Goal: Task Accomplishment & Management: Manage account settings

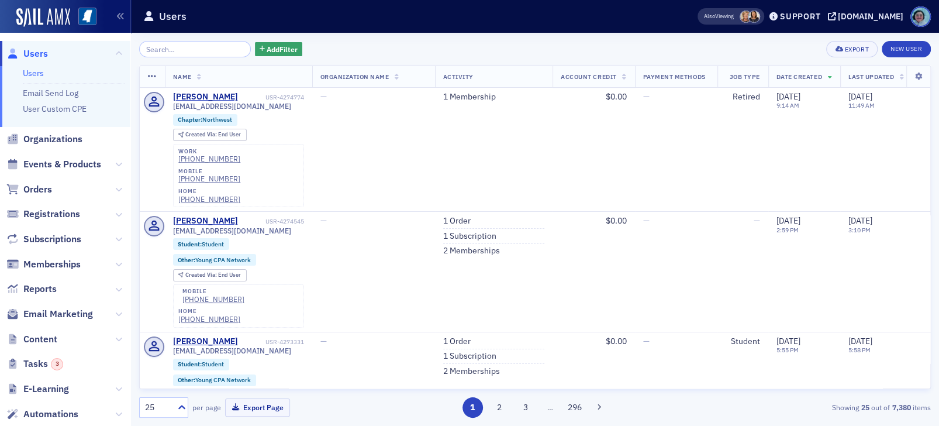
click at [63, 302] on span "Email Marketing" at bounding box center [65, 314] width 130 height 25
click at [66, 312] on span "Email Marketing" at bounding box center [58, 314] width 70 height 13
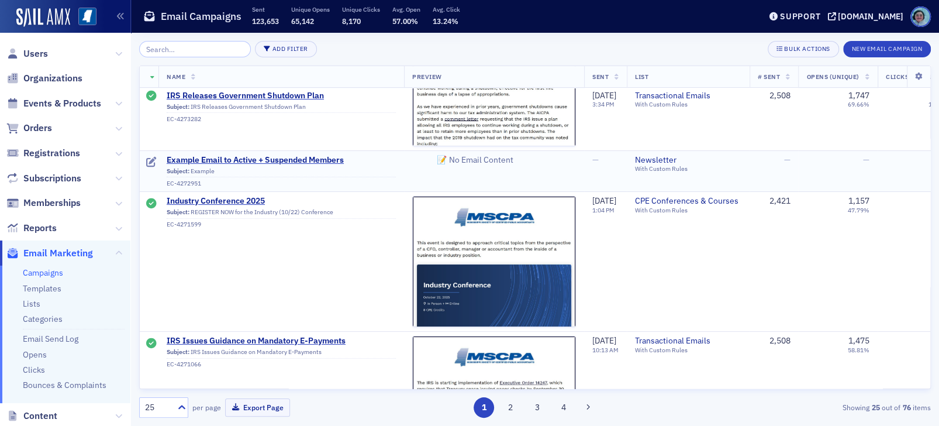
scroll to position [58, 0]
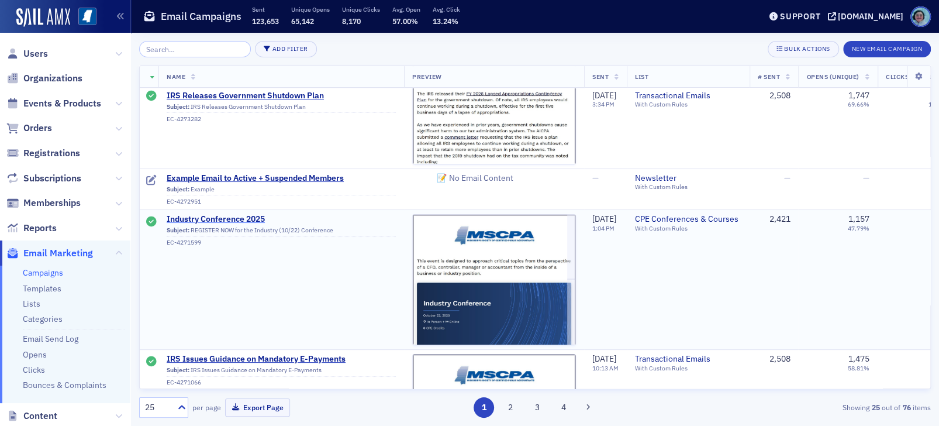
click at [228, 215] on span "Industry Conference 2025" at bounding box center [281, 219] width 229 height 11
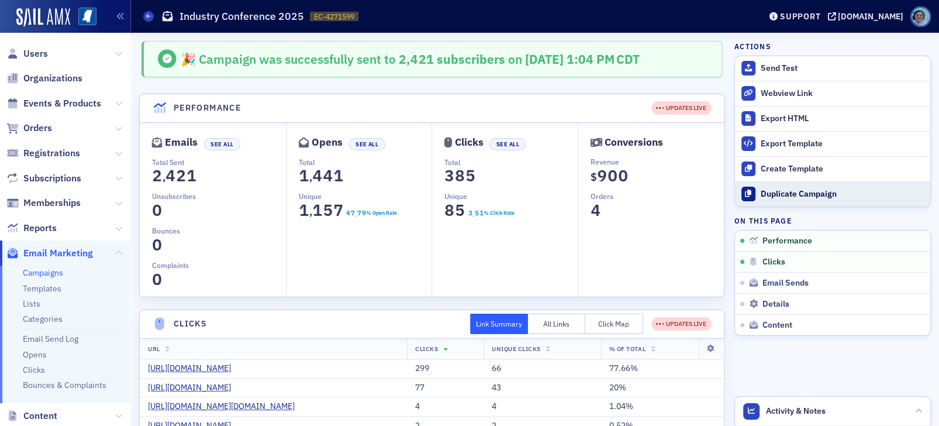
click at [832, 187] on button "Duplicate Campaign" at bounding box center [832, 193] width 195 height 25
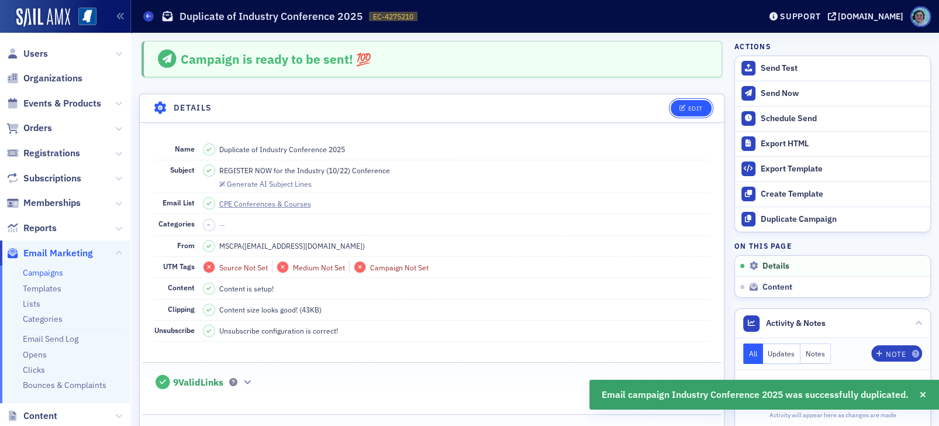
click at [671, 104] on button "Edit" at bounding box center [691, 108] width 40 height 16
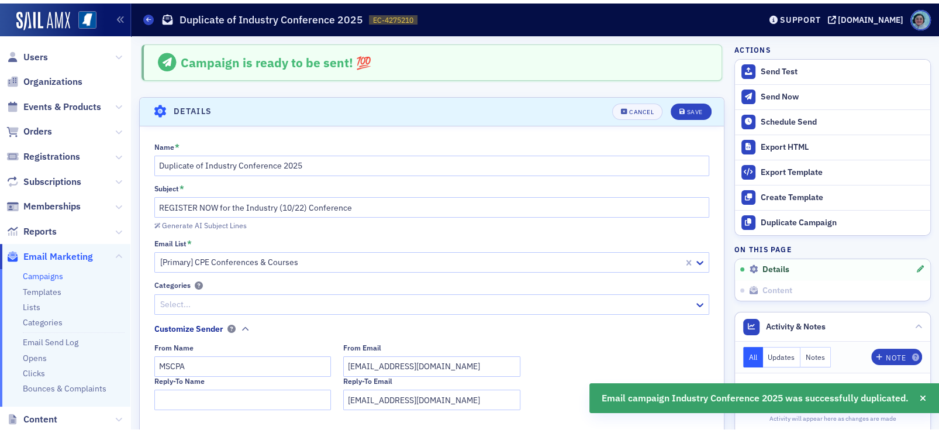
scroll to position [54, 0]
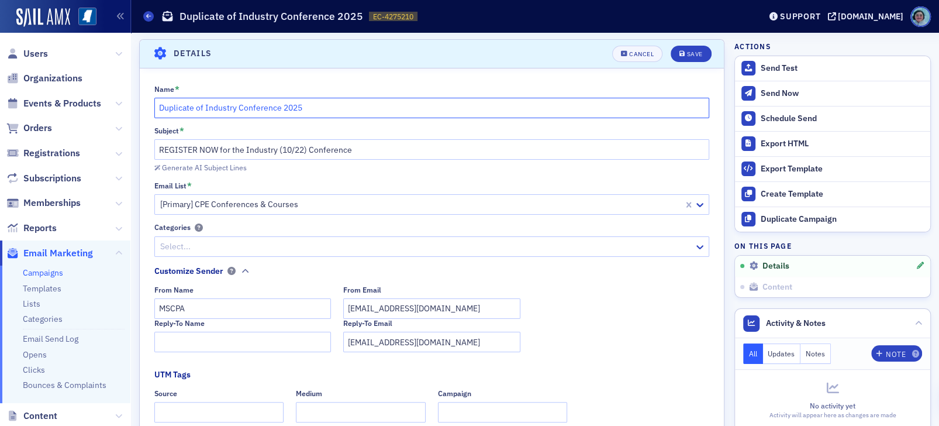
drag, startPoint x: 358, startPoint y: 108, endPoint x: 142, endPoint y: 119, distance: 217.3
click at [142, 119] on div "Name * Duplicate of Industry Conference 2025 Subject * REGISTER NOW for the Ind…" at bounding box center [432, 364] width 584 height 558
type input "K2 Conferences"
drag, startPoint x: 367, startPoint y: 144, endPoint x: 220, endPoint y: 157, distance: 147.9
click at [220, 157] on input "REGISTER NOW for the Industry (10/22) Conference" at bounding box center [432, 149] width 556 height 20
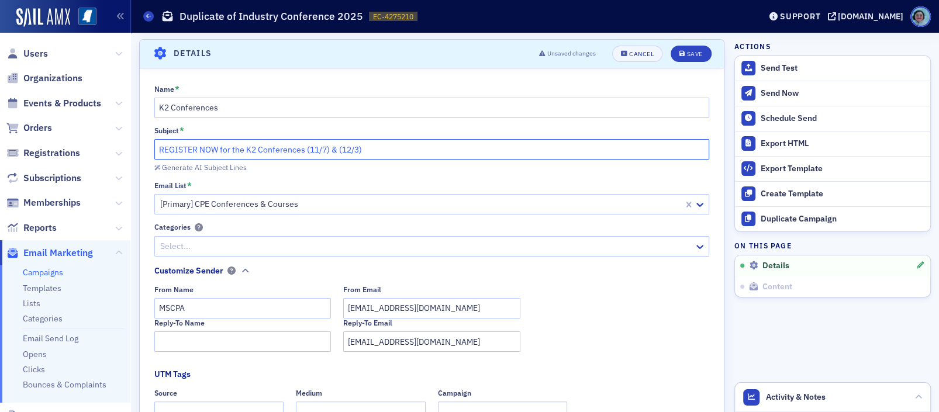
type input "REGISTER NOW for the K2 Conferences (11/7) & (12/3)"
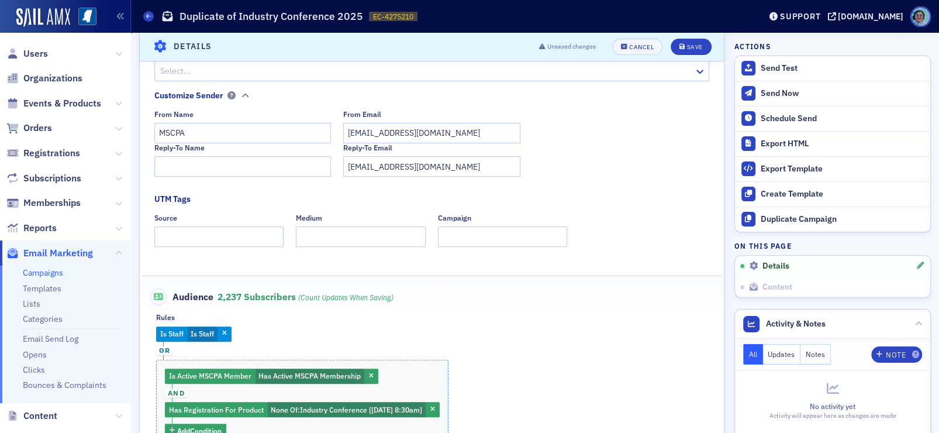
scroll to position [347, 0]
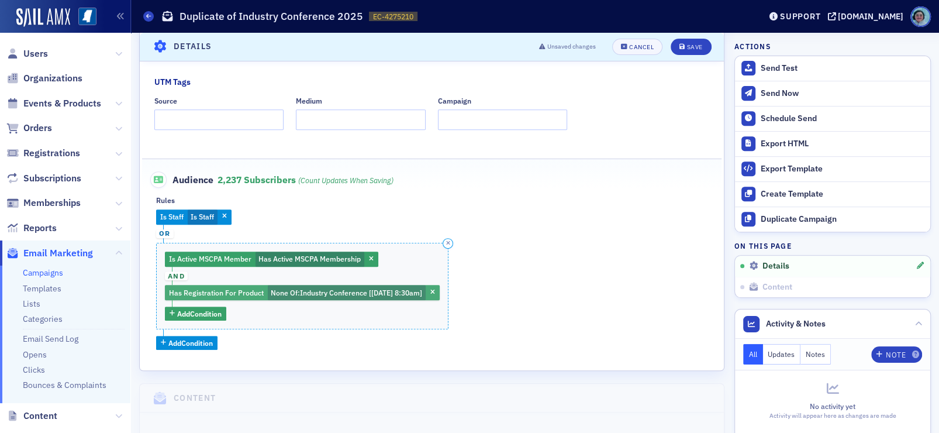
click at [438, 296] on button "button" at bounding box center [432, 293] width 11 height 11
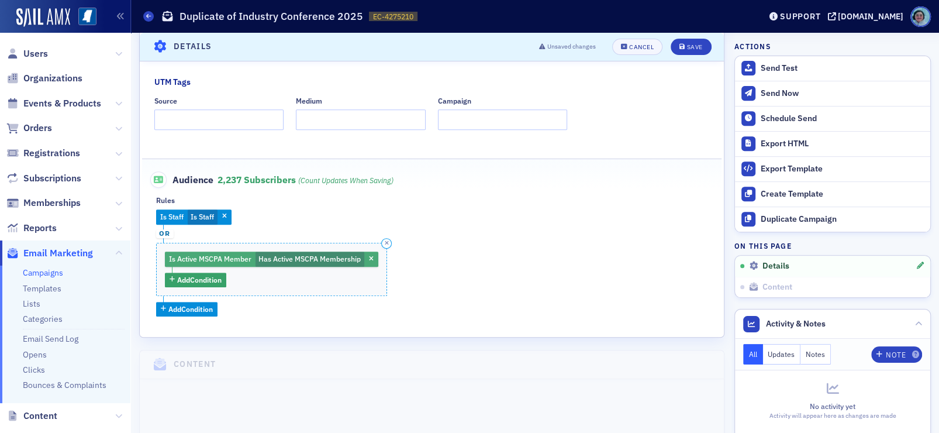
click at [366, 257] on button "button" at bounding box center [371, 259] width 11 height 11
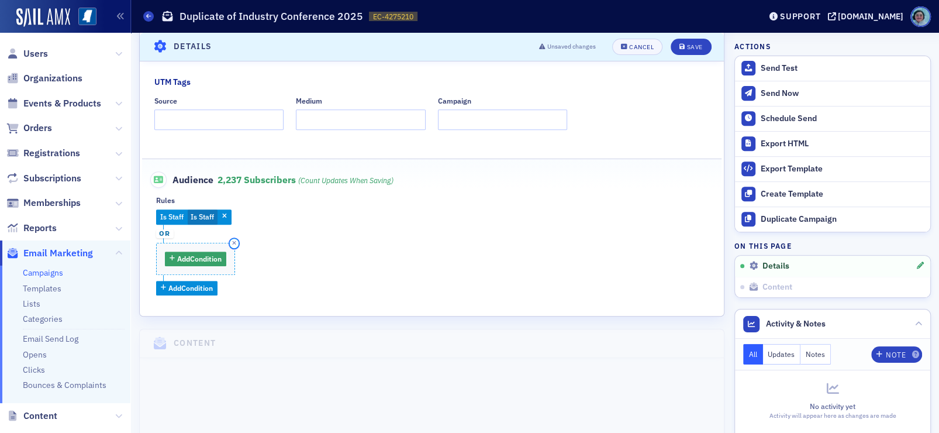
click at [234, 244] on button "button" at bounding box center [234, 243] width 11 height 11
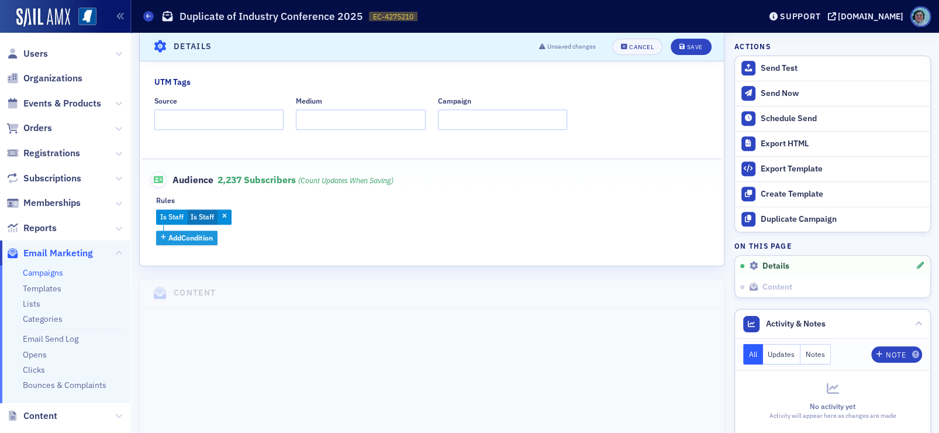
click at [206, 243] on button "Add Condition" at bounding box center [186, 237] width 61 height 15
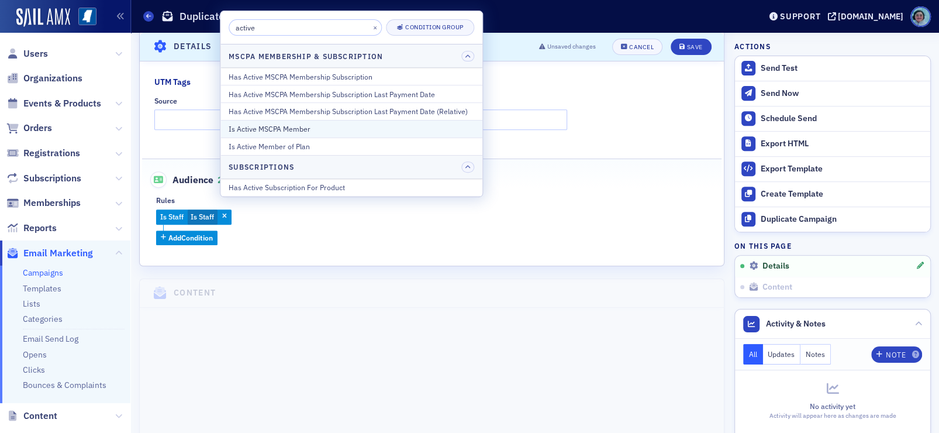
type input "active"
click at [327, 120] on button "Is Active MSCPA Member" at bounding box center [351, 129] width 262 height 18
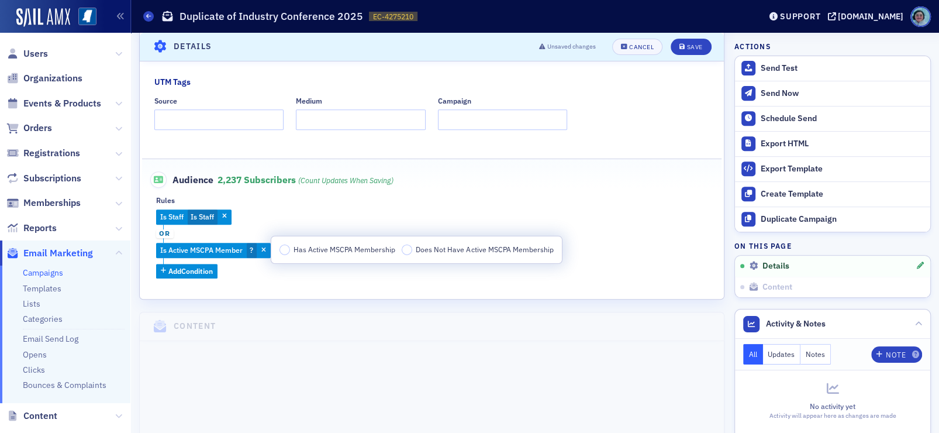
click at [311, 252] on span "Has Active MSCPA Membership" at bounding box center [345, 248] width 102 height 9
click at [290, 252] on input "Has Active MSCPA Membership" at bounding box center [285, 249] width 11 height 11
click at [684, 54] on button "Save" at bounding box center [691, 47] width 40 height 16
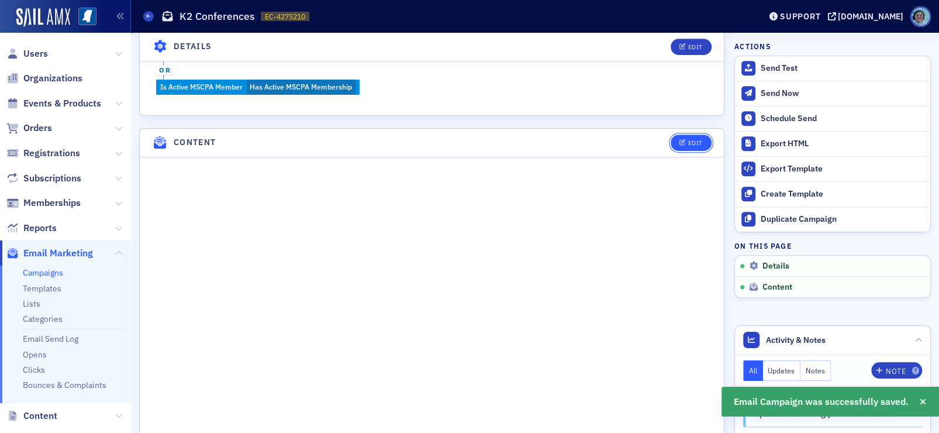
click at [701, 139] on button "Edit" at bounding box center [691, 142] width 40 height 16
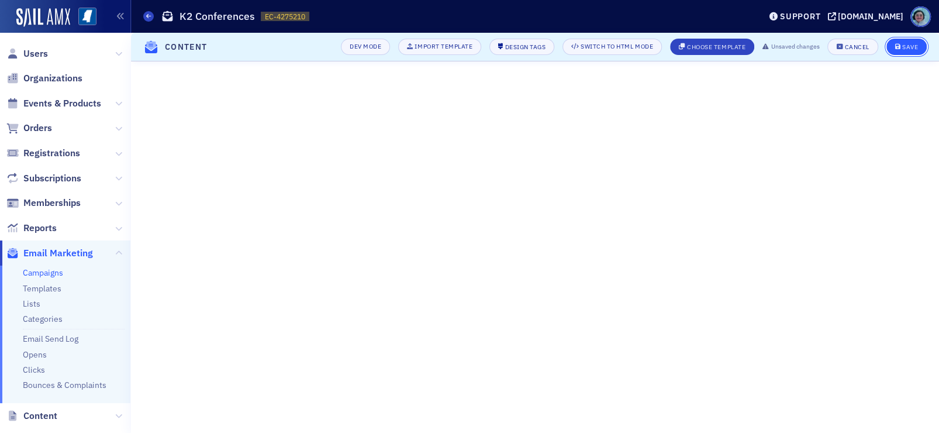
click at [903, 45] on div "Save" at bounding box center [910, 47] width 16 height 6
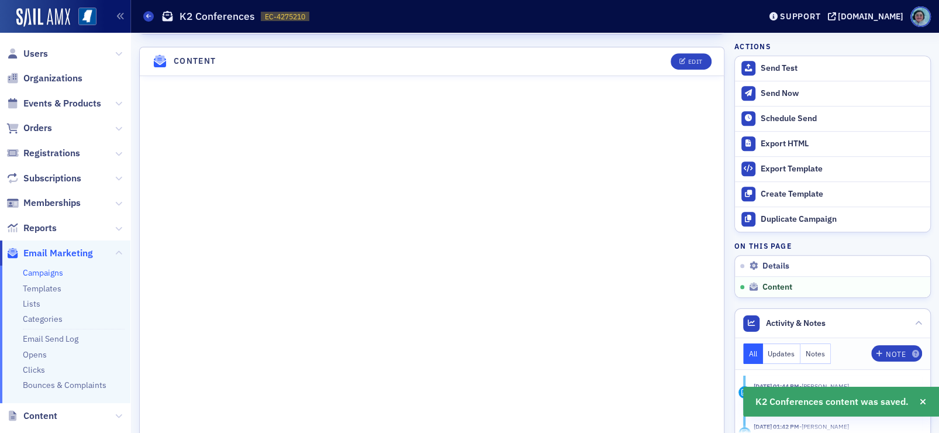
scroll to position [492, 0]
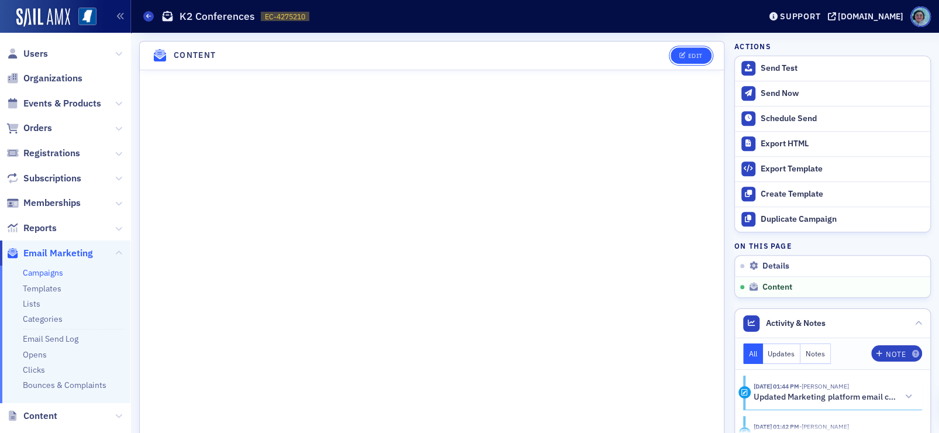
click at [688, 53] on div "Edit" at bounding box center [695, 56] width 15 height 6
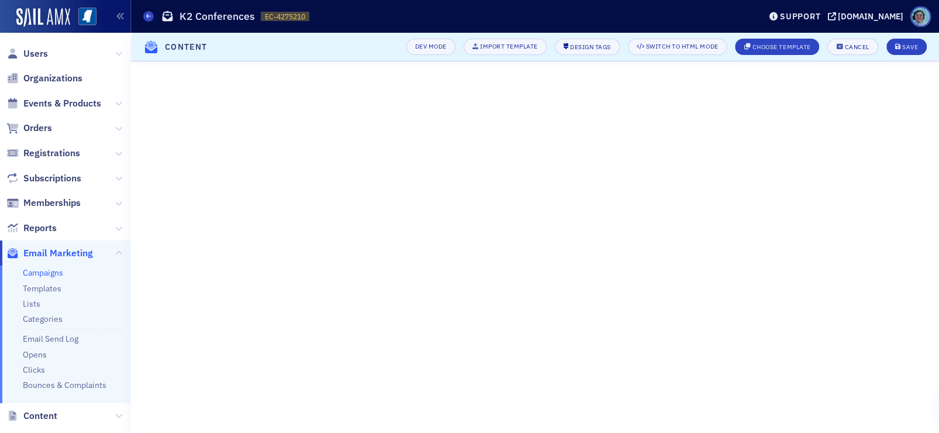
scroll to position [106, 0]
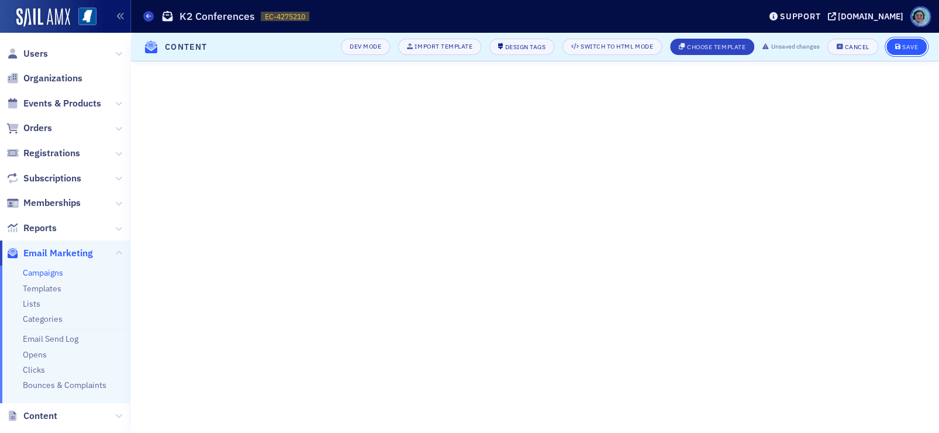
click at [914, 44] on div "Save" at bounding box center [910, 47] width 16 height 6
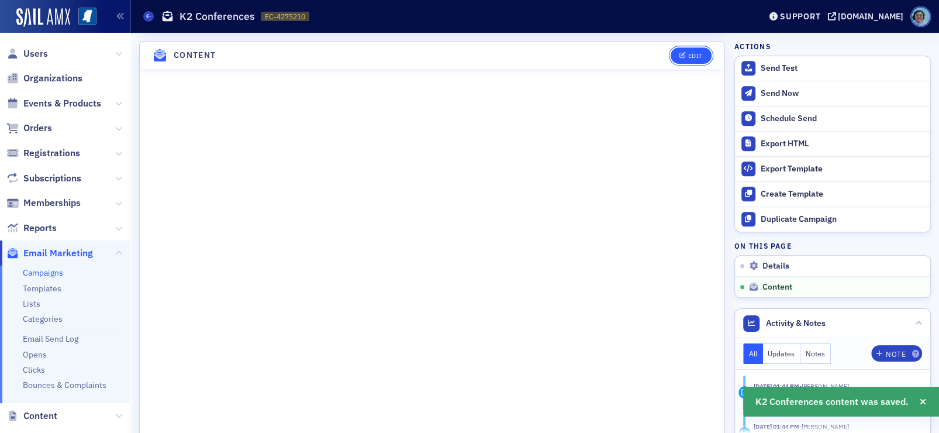
click at [680, 53] on icon "button" at bounding box center [683, 56] width 7 height 6
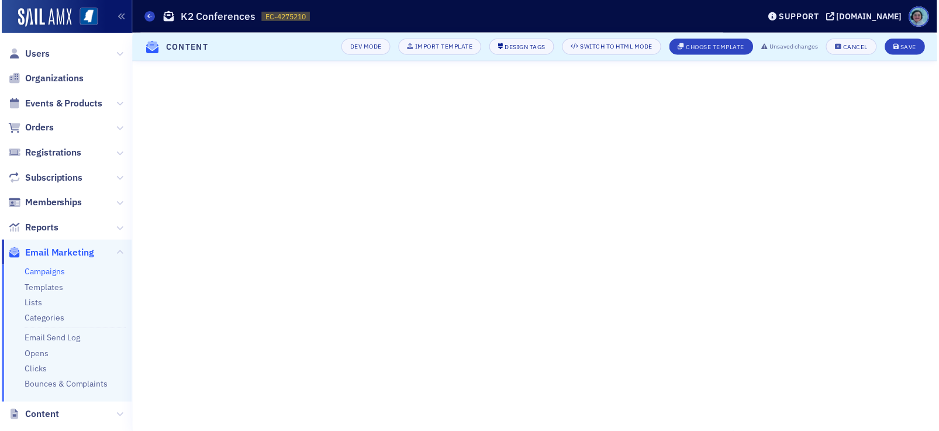
scroll to position [108, 0]
click at [910, 40] on button "Save" at bounding box center [907, 47] width 40 height 16
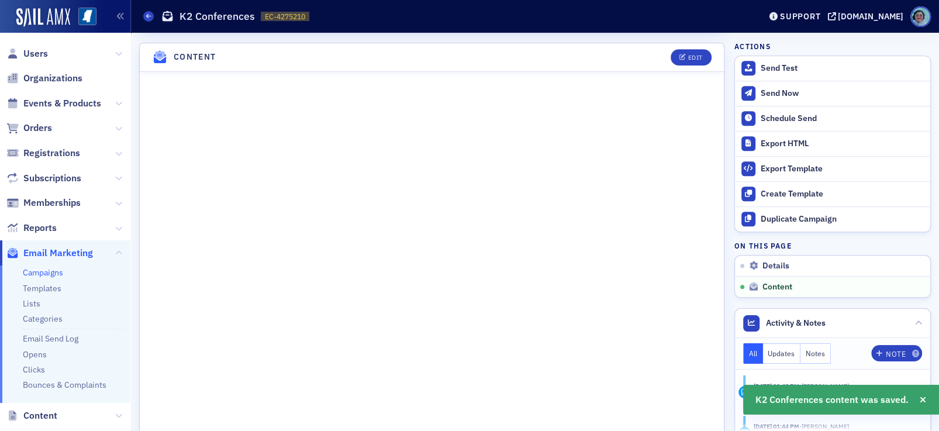
scroll to position [492, 0]
click at [56, 273] on link "Campaigns" at bounding box center [43, 272] width 40 height 11
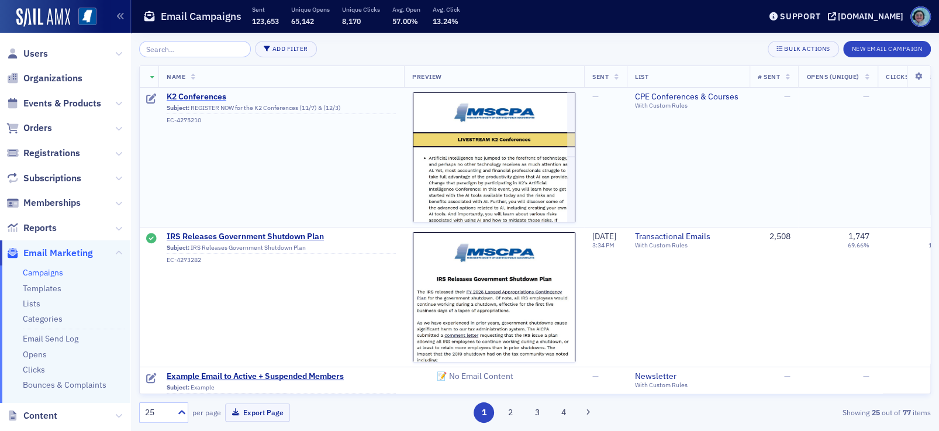
click at [218, 96] on span "K2 Conferences" at bounding box center [281, 97] width 229 height 11
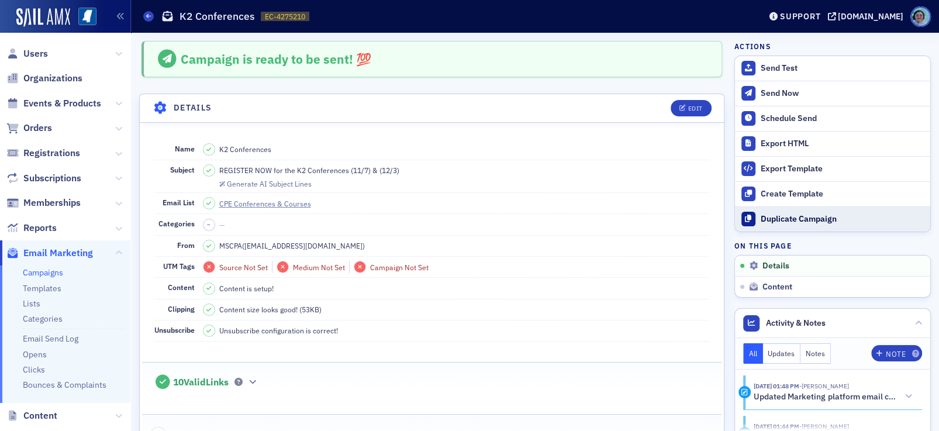
click at [796, 214] on div "Duplicate Campaign" at bounding box center [843, 219] width 164 height 11
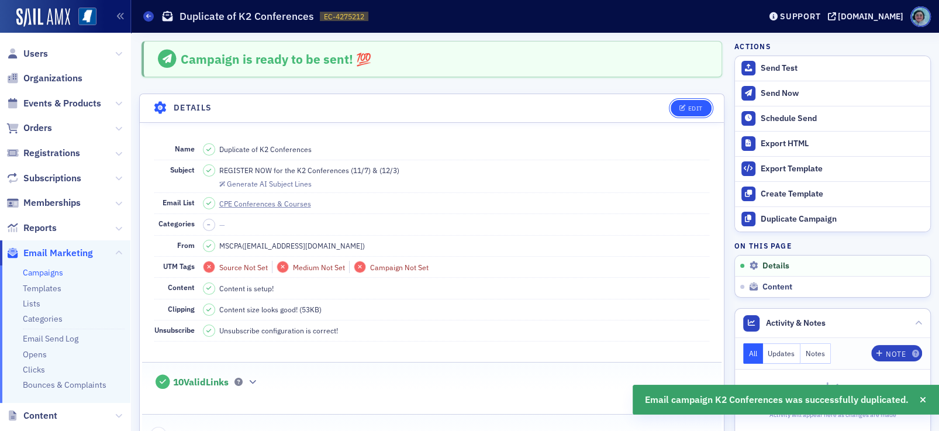
click at [688, 111] on div "Edit" at bounding box center [695, 108] width 15 height 6
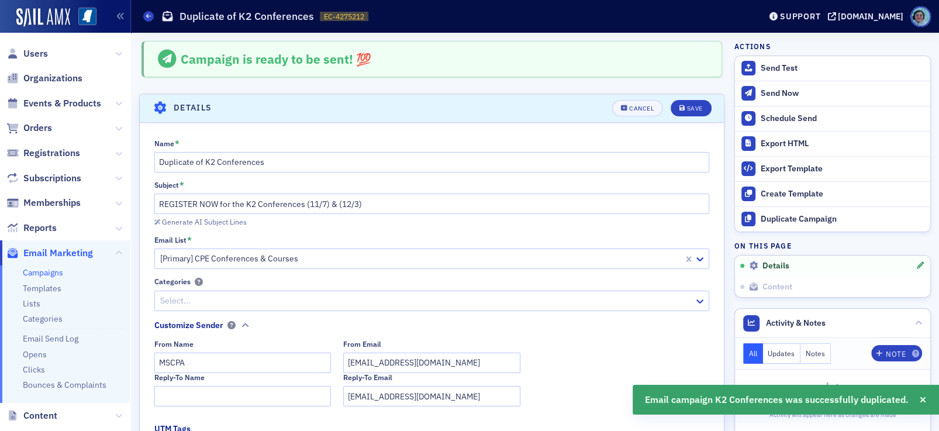
scroll to position [54, 0]
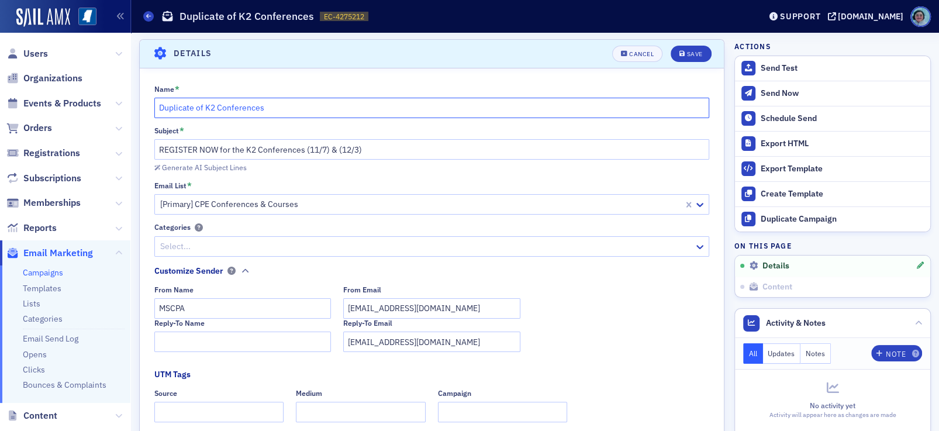
click at [311, 99] on input "Duplicate of K2 Conferences" at bounding box center [432, 108] width 556 height 20
paste input "[PERSON_NAME]"
type input "[PERSON_NAME] Classes"
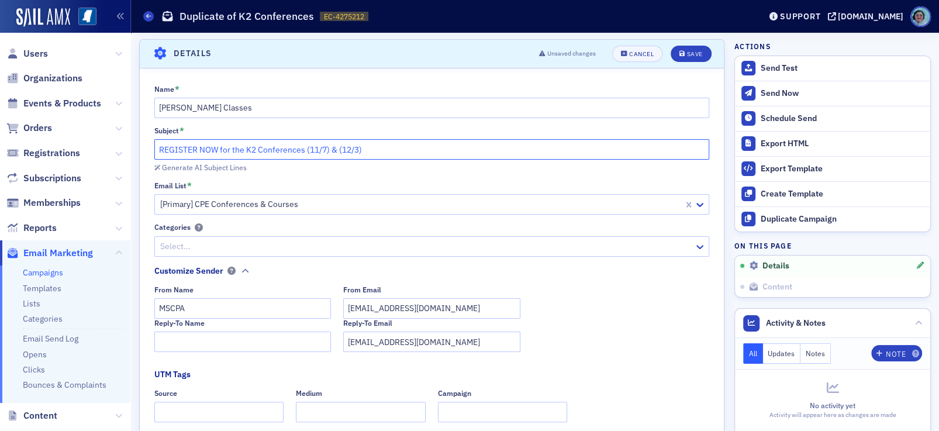
drag, startPoint x: 304, startPoint y: 145, endPoint x: 243, endPoint y: 151, distance: 61.7
click at [243, 151] on input "REGISTER NOW for the K2 Conferences (11/7) & (12/3)" at bounding box center [432, 149] width 556 height 20
paste input "[PERSON_NAME]"
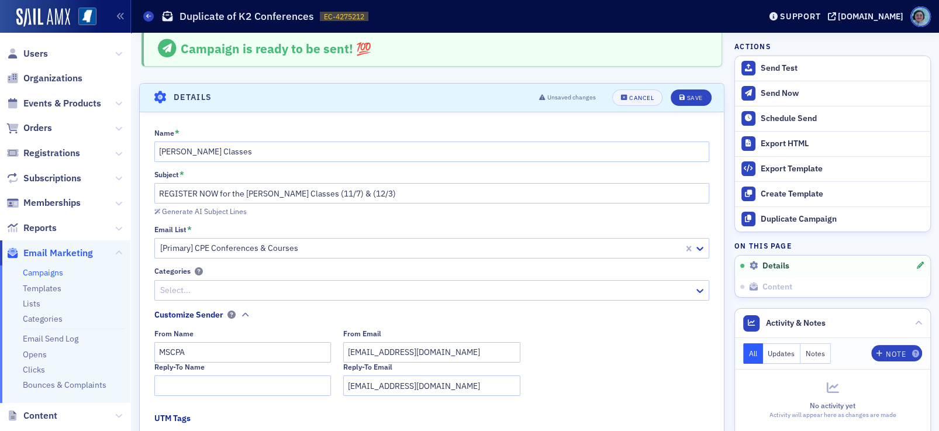
scroll to position [0, 0]
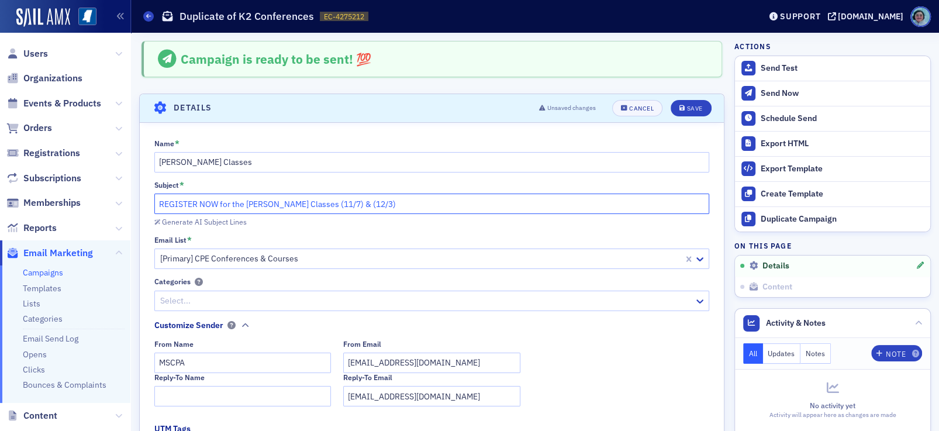
drag, startPoint x: 356, startPoint y: 203, endPoint x: 339, endPoint y: 202, distance: 16.4
click at [339, 202] on input "REGISTER NOW for the [PERSON_NAME] Classes (11/7) & (12/3)" at bounding box center [432, 204] width 556 height 20
drag, startPoint x: 426, startPoint y: 203, endPoint x: 409, endPoint y: 203, distance: 17.0
click at [409, 203] on input "REGISTER NOW for the [PERSON_NAME] Classes (10/27) (10/28) & (12/3)" at bounding box center [432, 204] width 556 height 20
click at [239, 202] on input "REGISTER NOW for the [PERSON_NAME] Classes (10/27) (10/28) & (10/29)" at bounding box center [432, 204] width 556 height 20
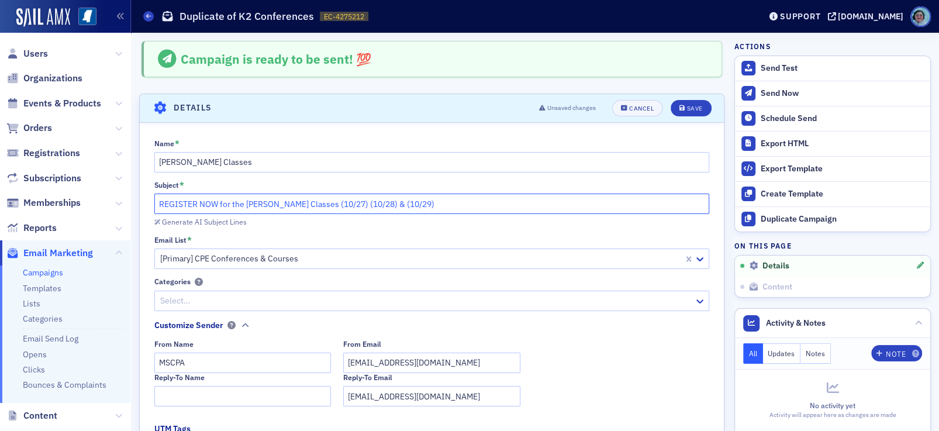
click at [239, 201] on input "REGISTER NOW for the [PERSON_NAME] Classes (10/27) (10/28) & (10/29)" at bounding box center [432, 204] width 556 height 20
type input "REGISTER NOW for [PERSON_NAME] Classes (10/27) (10/28) & (10/29)"
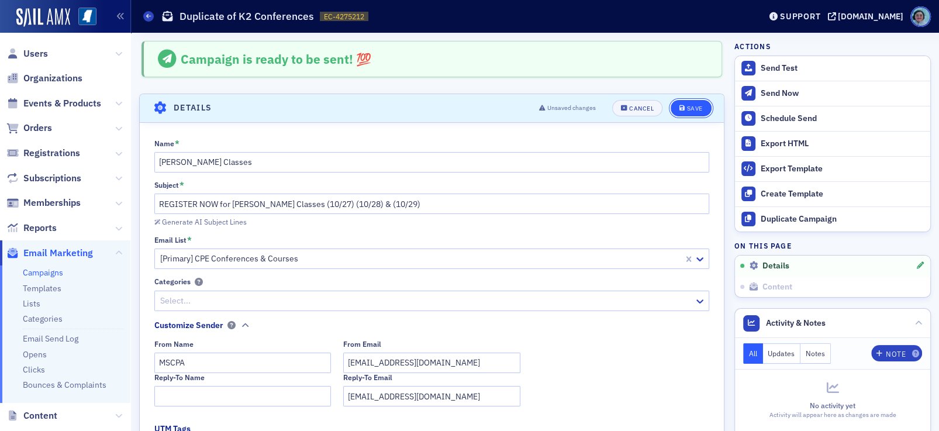
click at [684, 101] on button "Save" at bounding box center [691, 108] width 40 height 16
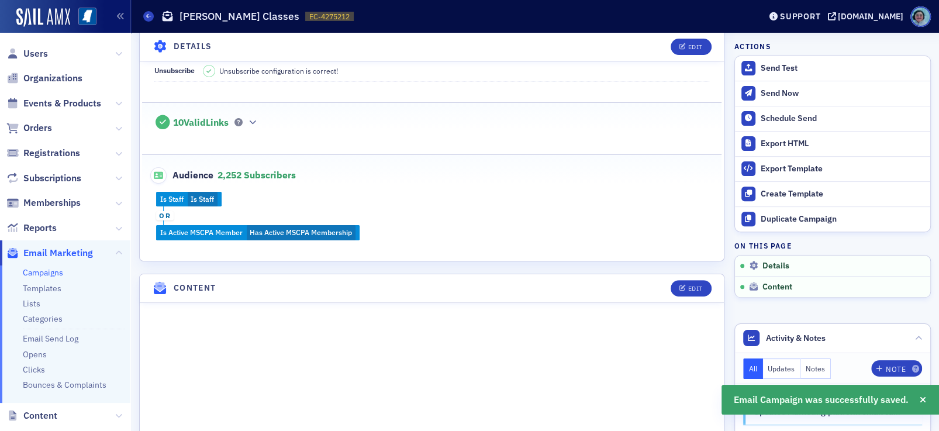
scroll to position [288, 0]
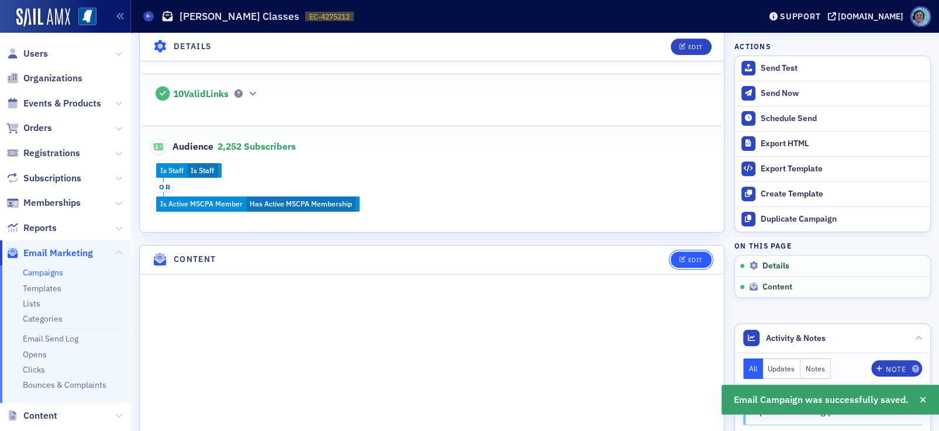
click at [688, 258] on div "Edit" at bounding box center [695, 260] width 15 height 6
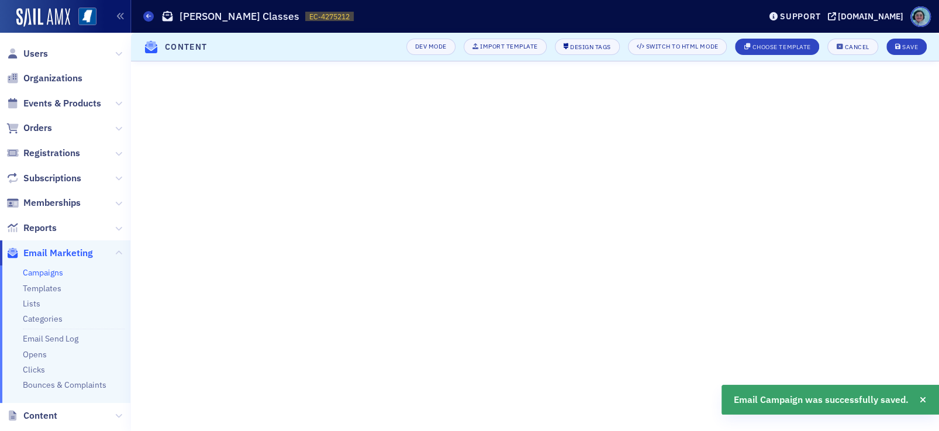
scroll to position [108, 0]
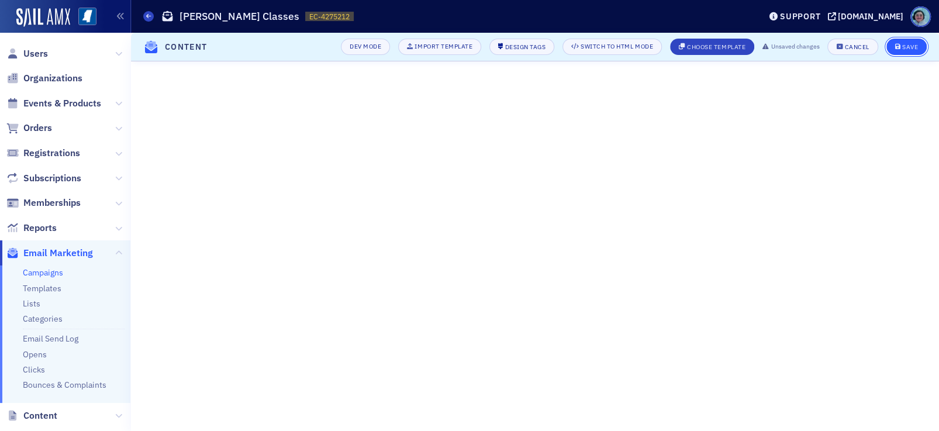
click at [908, 46] on div "Save" at bounding box center [910, 47] width 16 height 6
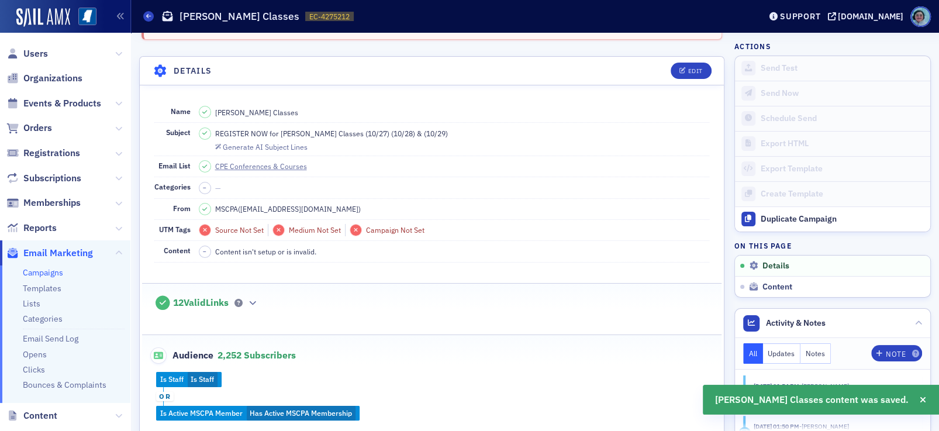
scroll to position [0, 0]
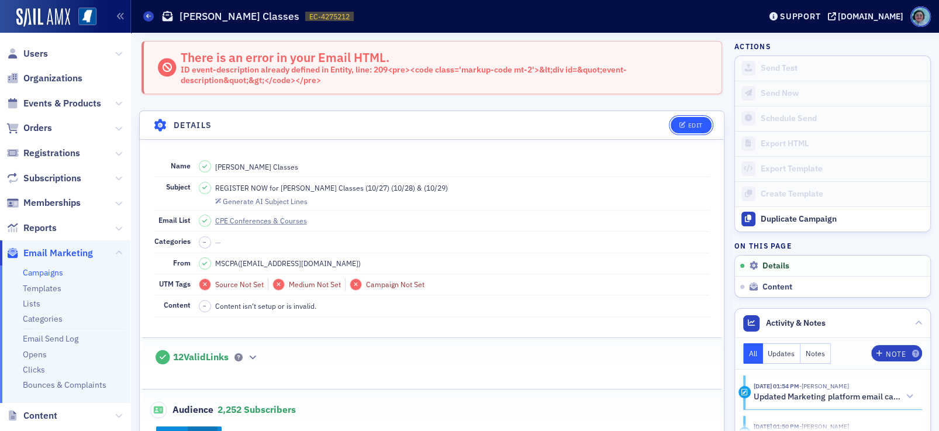
click at [671, 120] on button "Edit" at bounding box center [691, 125] width 40 height 16
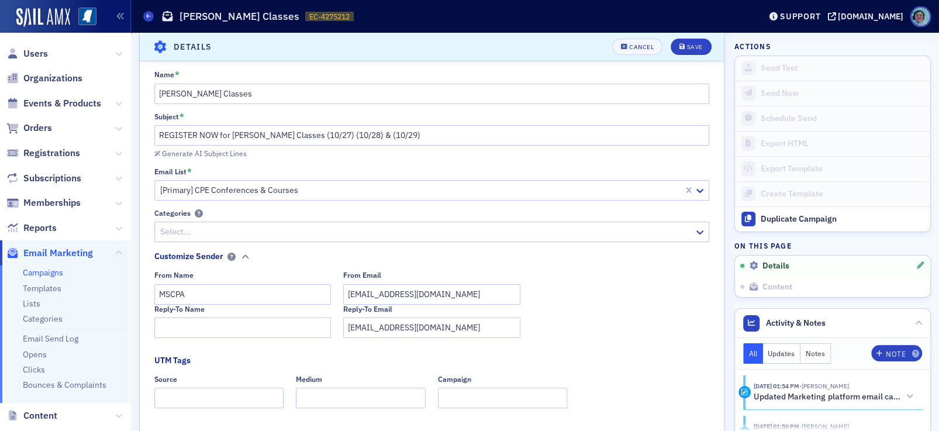
scroll to position [71, 0]
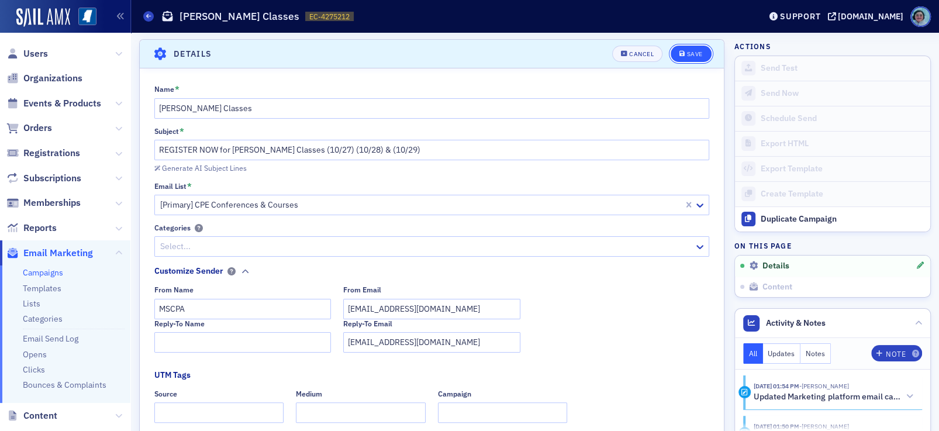
click at [688, 53] on div "Save" at bounding box center [695, 54] width 16 height 6
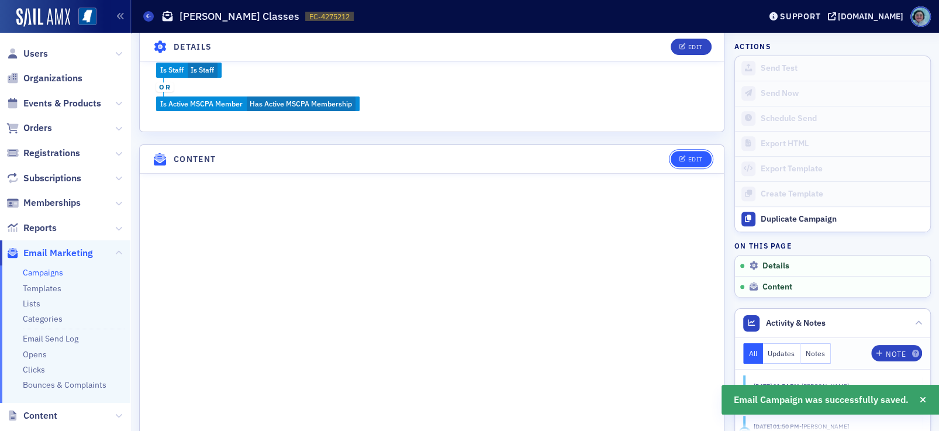
click at [680, 156] on icon "button" at bounding box center [683, 159] width 7 height 6
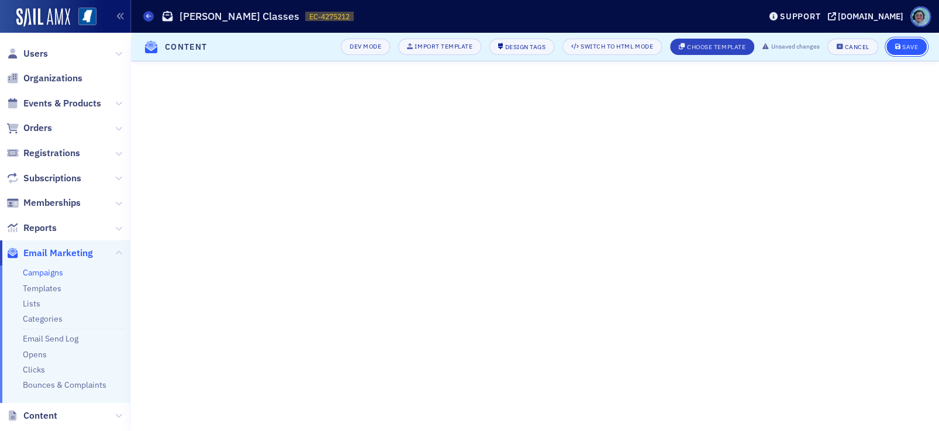
click at [907, 49] on div "Save" at bounding box center [910, 47] width 16 height 6
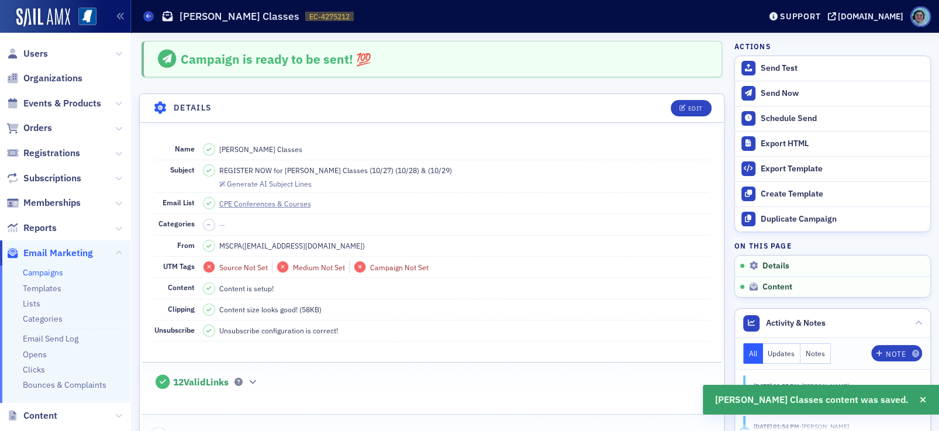
scroll to position [0, 0]
click at [150, 15] on icon at bounding box center [148, 15] width 5 height 5
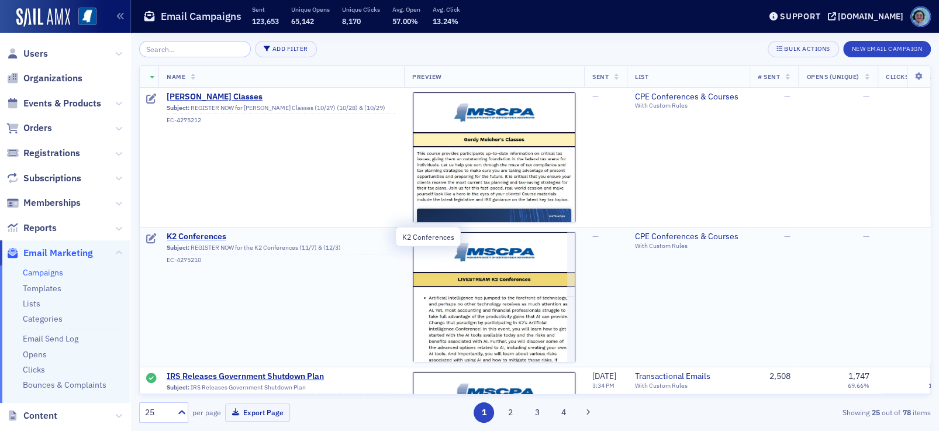
click at [206, 240] on span "K2 Conferences" at bounding box center [281, 237] width 229 height 11
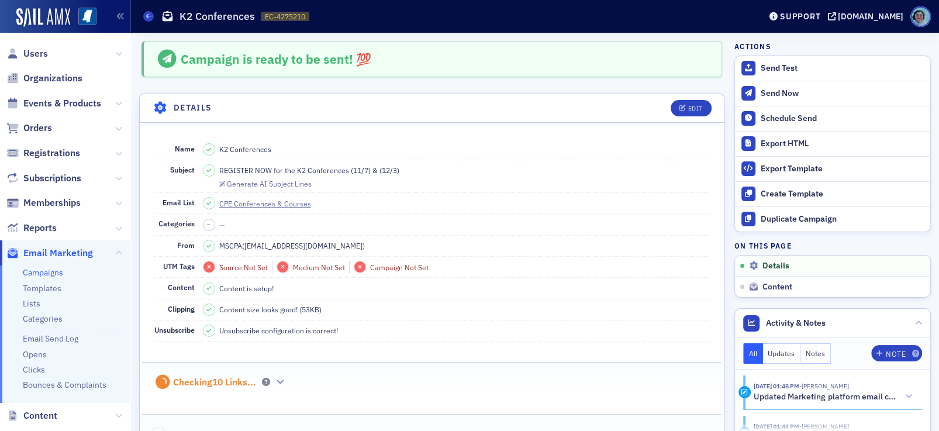
drag, startPoint x: 206, startPoint y: 240, endPoint x: 378, endPoint y: 82, distance: 232.6
click at [378, 82] on fieldset "Campaign is ready to be sent! 💯" at bounding box center [432, 57] width 610 height 57
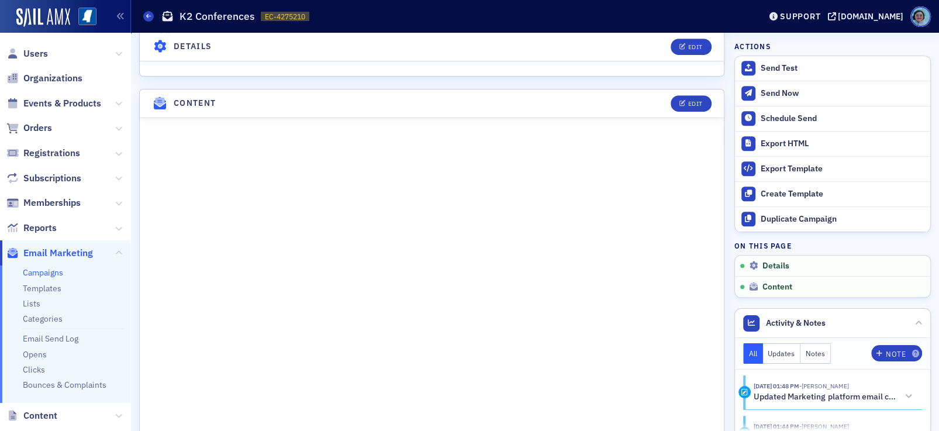
scroll to position [468, 0]
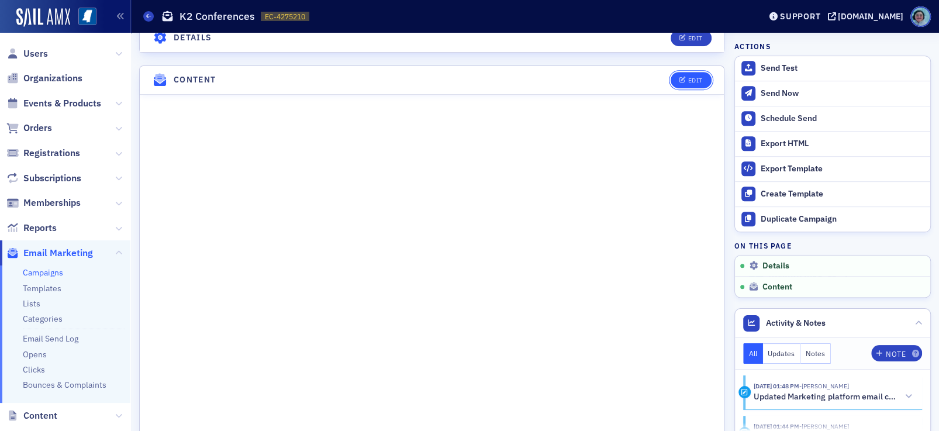
click at [684, 72] on button "Edit" at bounding box center [691, 80] width 40 height 16
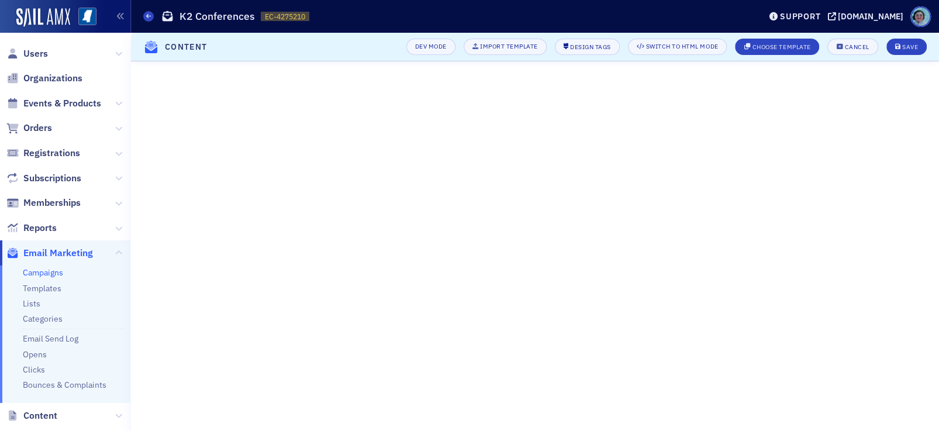
scroll to position [108, 0]
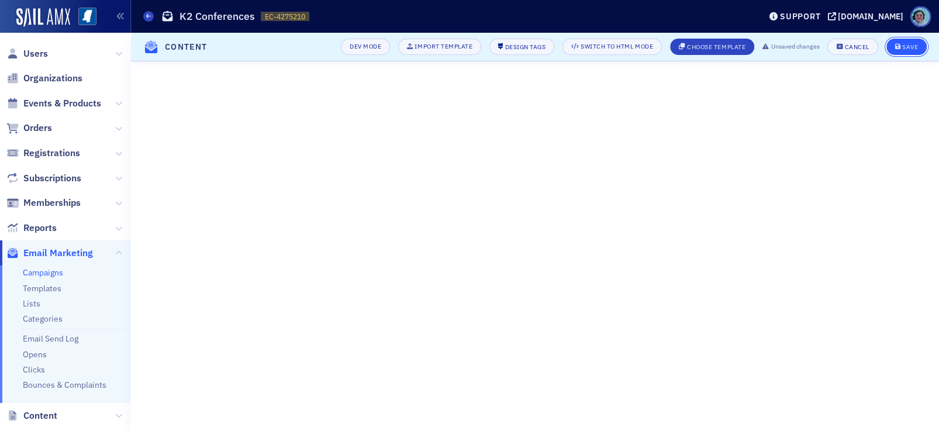
click at [897, 39] on button "Save" at bounding box center [907, 47] width 40 height 16
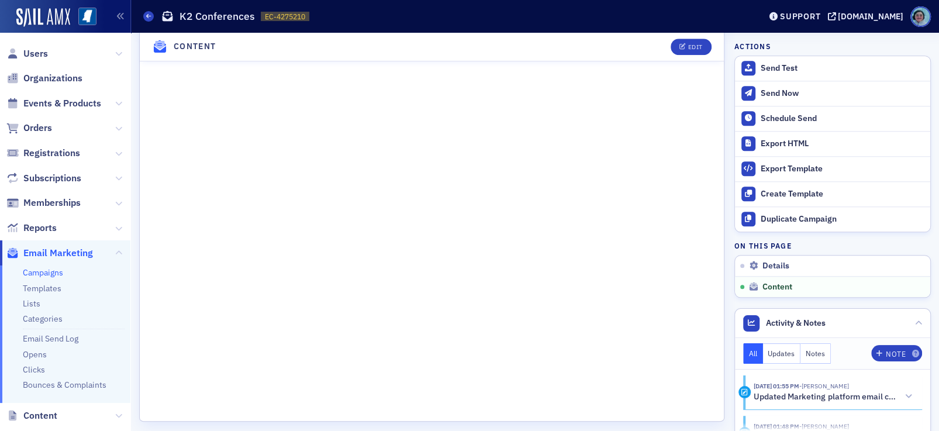
scroll to position [375, 0]
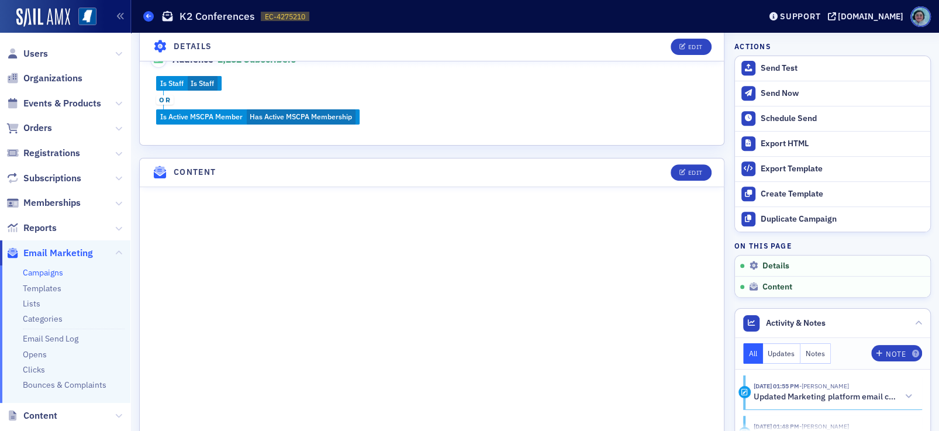
click at [152, 12] on link "Campaigns" at bounding box center [148, 16] width 11 height 11
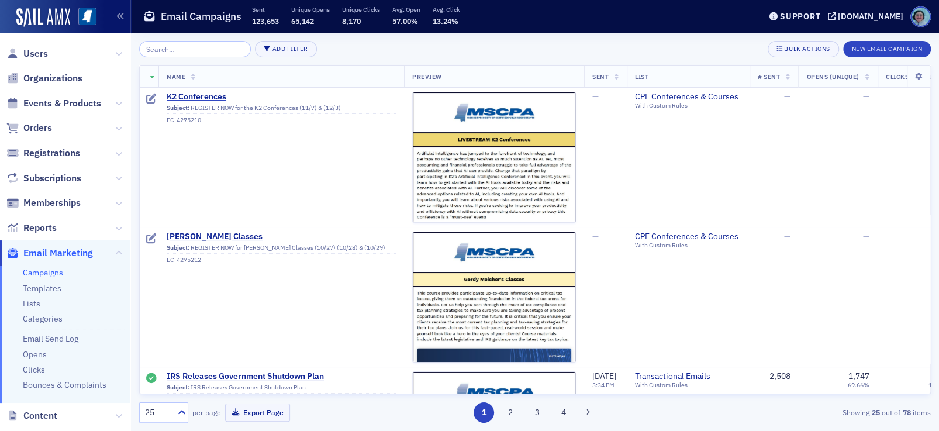
click at [612, 43] on div "Add Filter Bulk Actions New Email Campaign" at bounding box center [535, 49] width 792 height 16
